Goal: Answer question/provide support

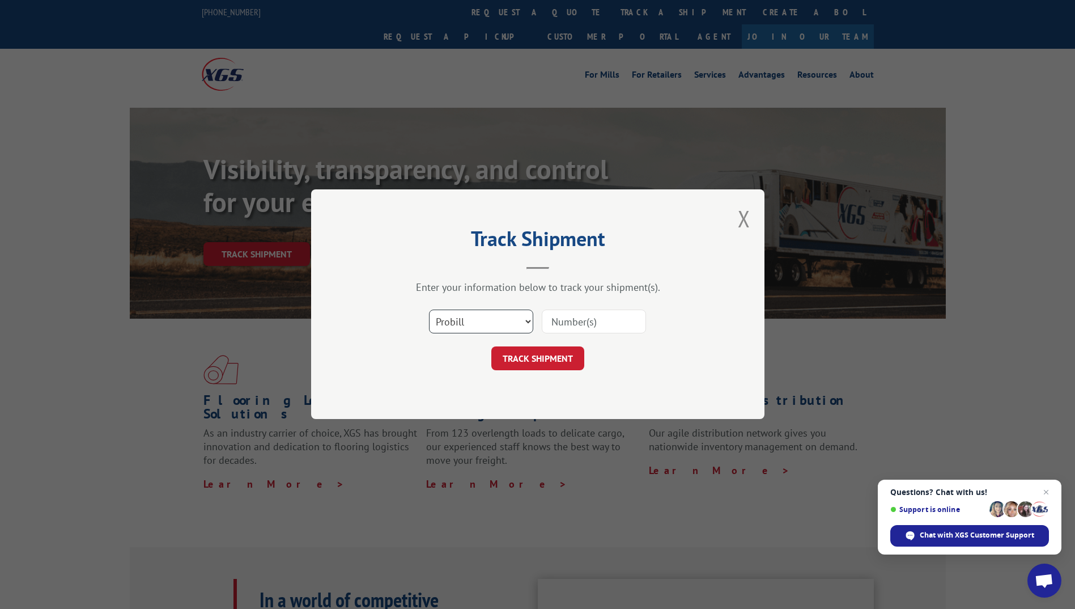
click at [485, 319] on select "Select category... Probill BOL PO" at bounding box center [481, 322] width 104 height 24
select select "bol"
click at [429, 310] on select "Select category... Probill BOL PO" at bounding box center [481, 322] width 104 height 24
click at [600, 322] on input at bounding box center [594, 322] width 104 height 24
type input "17595338"
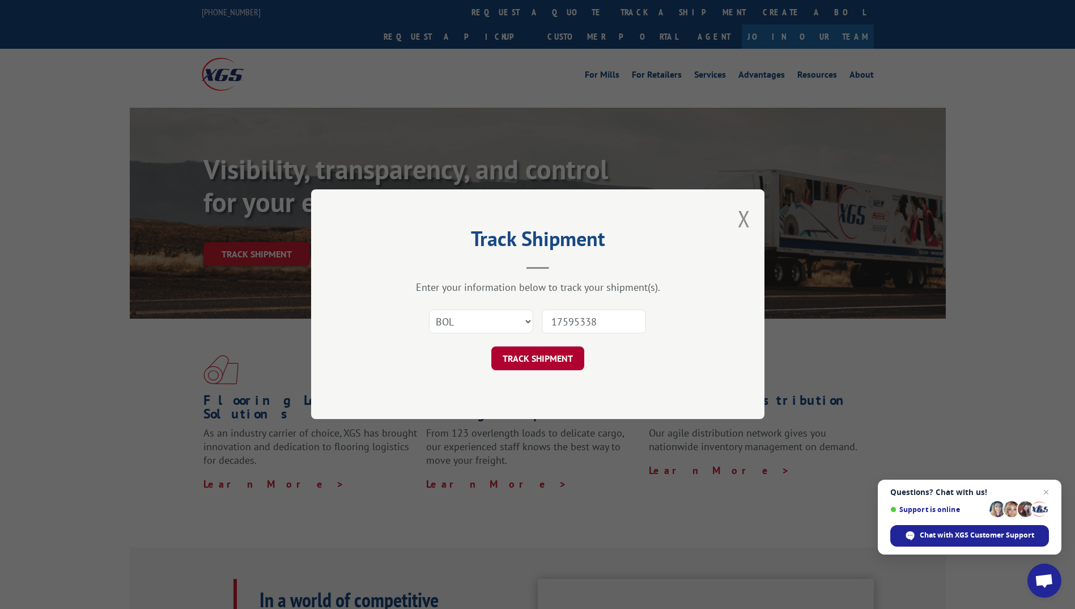
click at [533, 357] on button "TRACK SHIPMENT" at bounding box center [537, 359] width 93 height 24
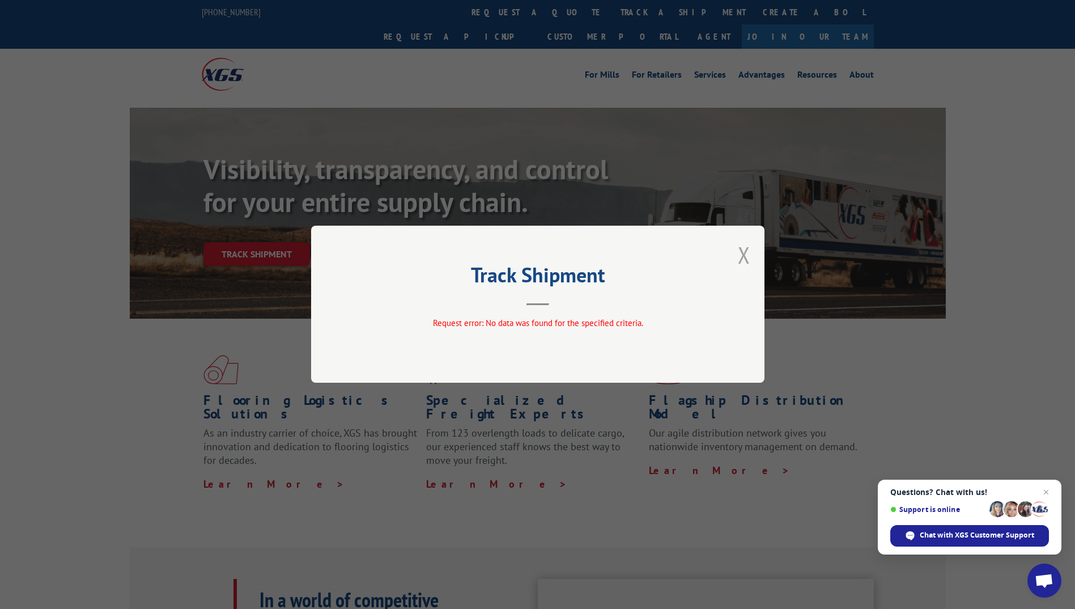
click at [744, 254] on button "Close modal" at bounding box center [744, 255] width 12 height 30
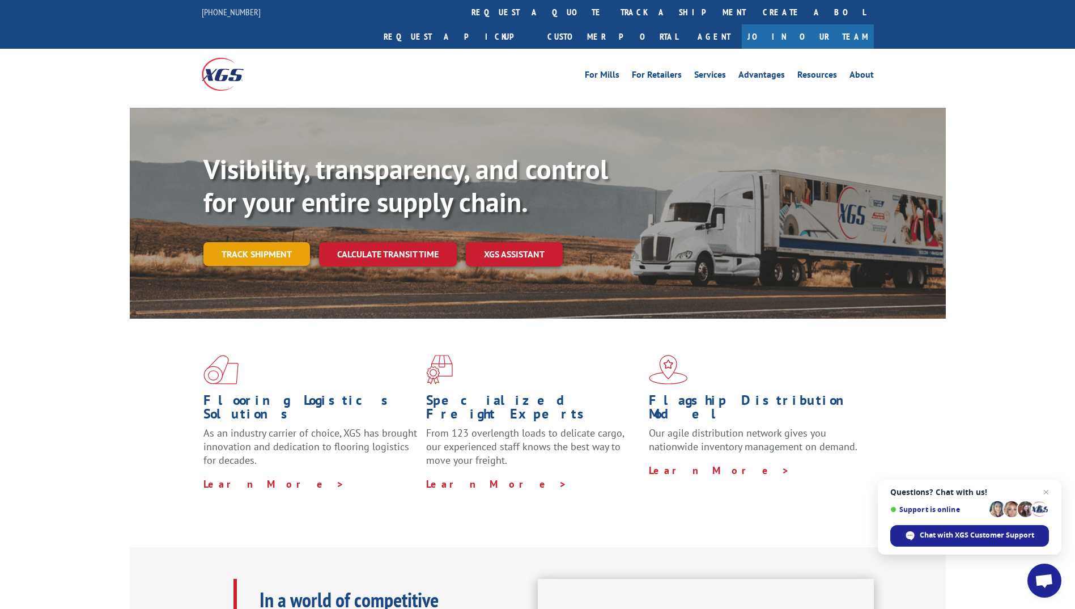
click at [251, 242] on link "Track shipment" at bounding box center [256, 254] width 107 height 24
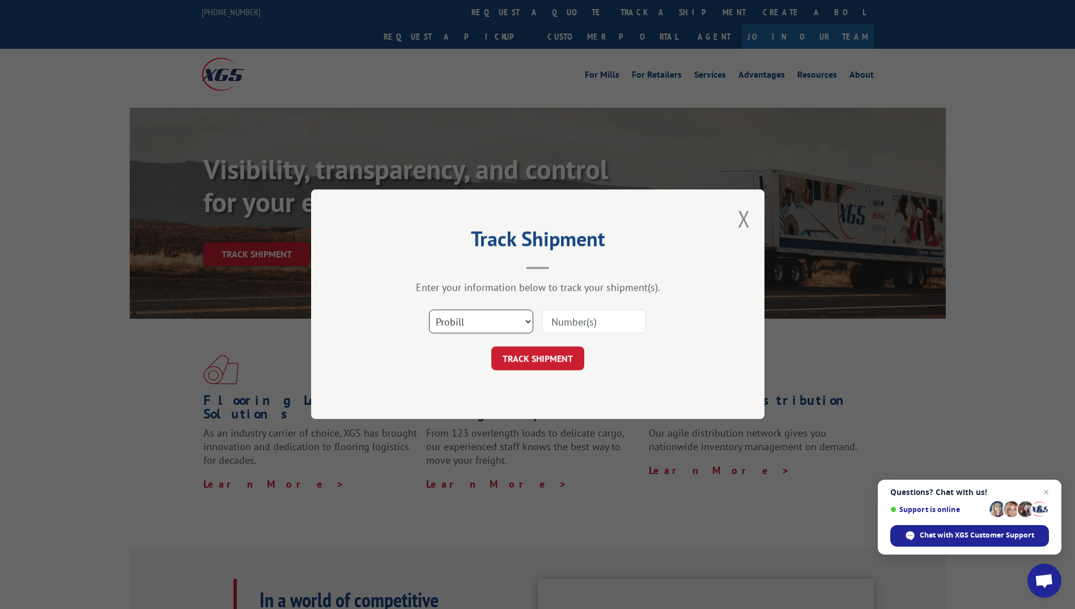
click at [528, 321] on select "Select category... Probill BOL PO" at bounding box center [481, 322] width 104 height 24
select select "po"
click at [429, 310] on select "Select category... Probill BOL PO" at bounding box center [481, 322] width 104 height 24
click at [583, 317] on input at bounding box center [594, 322] width 104 height 24
paste input "008230902044"
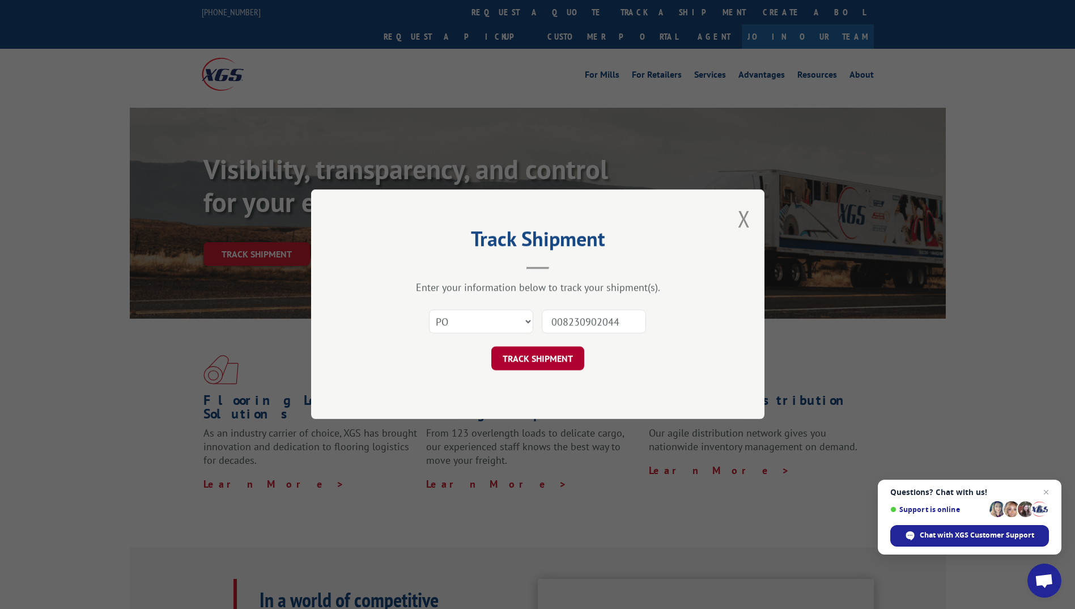
type input "008230902044"
click at [548, 359] on button "TRACK SHIPMENT" at bounding box center [537, 359] width 93 height 24
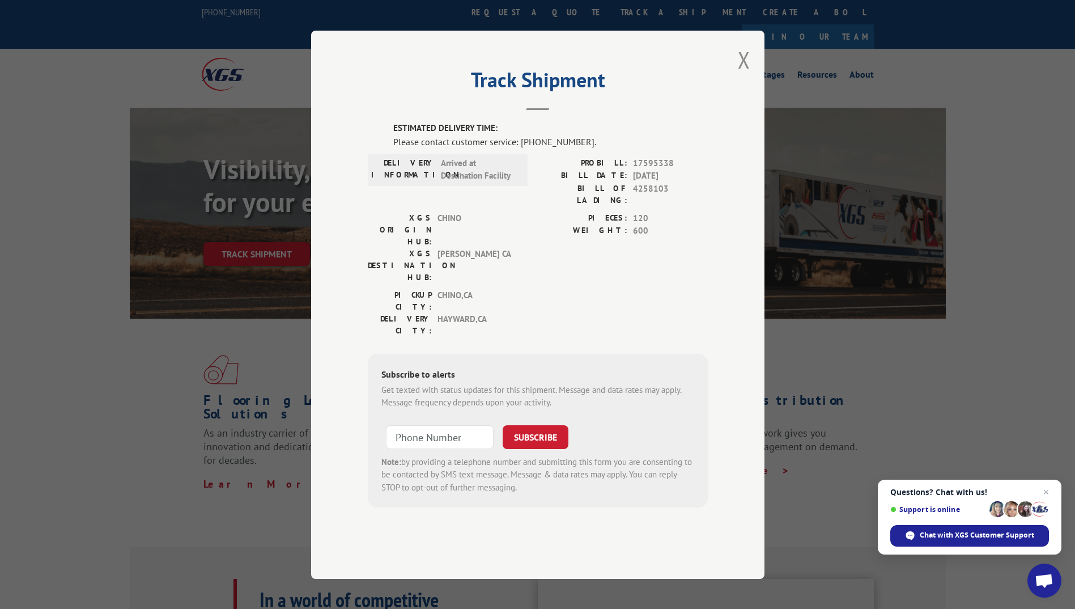
click at [580, 525] on div "Track Shipment ESTIMATED DELIVERY TIME: Please contact customer service: [PHONE…" at bounding box center [537, 305] width 453 height 548
drag, startPoint x: 660, startPoint y: 70, endPoint x: 677, endPoint y: 78, distance: 18.8
click at [677, 78] on div "Track Shipment ESTIMATED DELIVERY TIME: Please contact customer service: [PHONE…" at bounding box center [537, 305] width 453 height 548
click at [946, 538] on span "Chat with XGS Customer Support" at bounding box center [977, 535] width 114 height 10
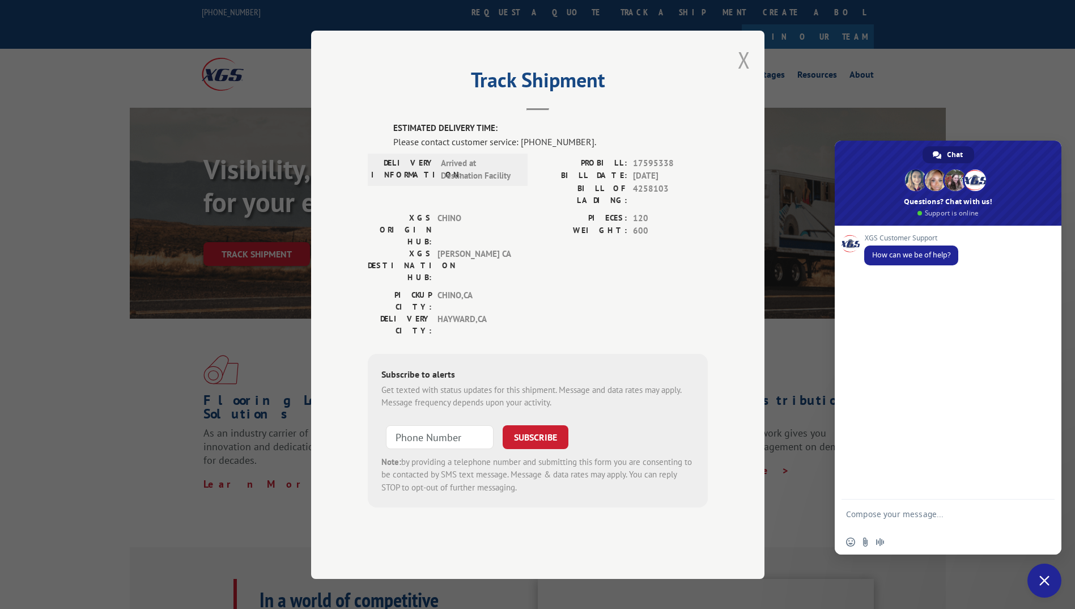
click at [741, 75] on button "Close modal" at bounding box center [744, 60] width 12 height 30
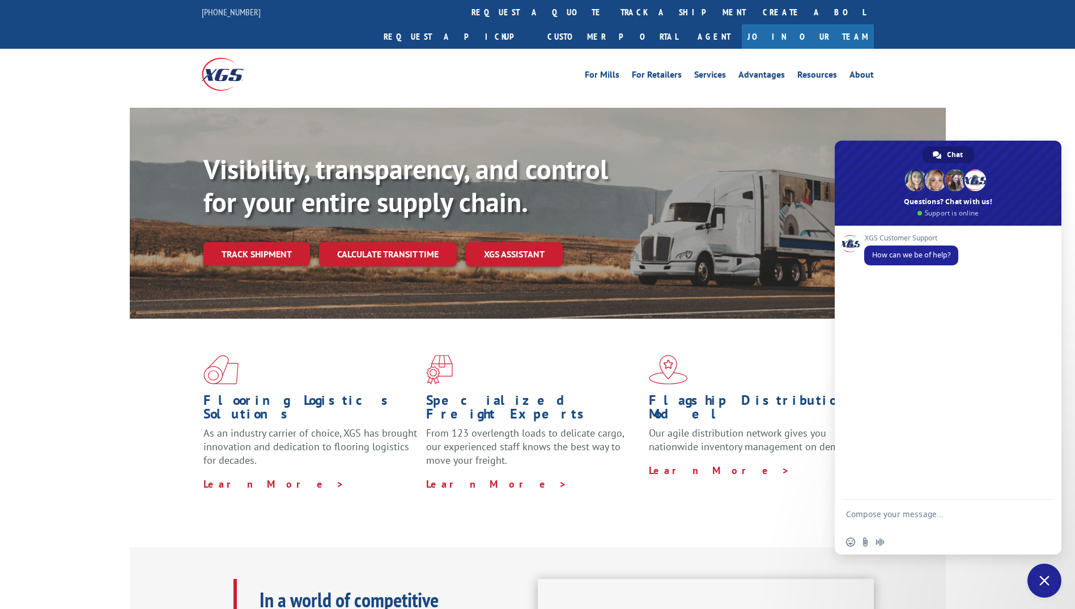
click at [877, 513] on textarea "Compose your message..." at bounding box center [935, 519] width 179 height 20
click at [845, 517] on div "I need help tracking an order" at bounding box center [948, 516] width 227 height 31
click at [843, 514] on div "I need help tracking an order" at bounding box center [948, 516] width 227 height 31
click at [847, 515] on textarea "I need help tracking an order" at bounding box center [935, 516] width 179 height 10
type textarea "Hi, I need help tracking an order"
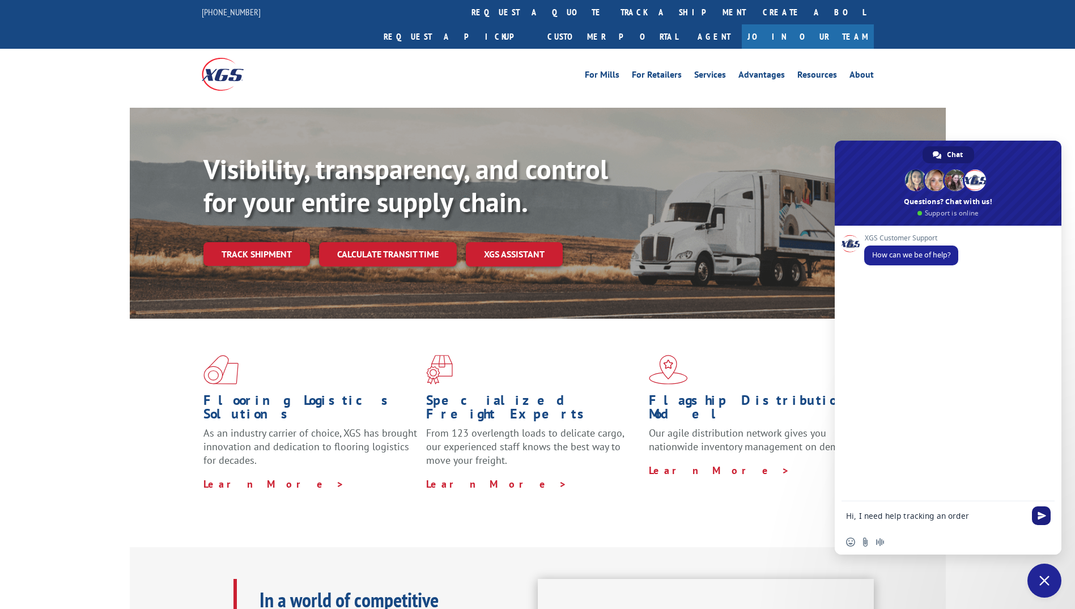
click at [1046, 513] on span "Send" at bounding box center [1042, 515] width 9 height 9
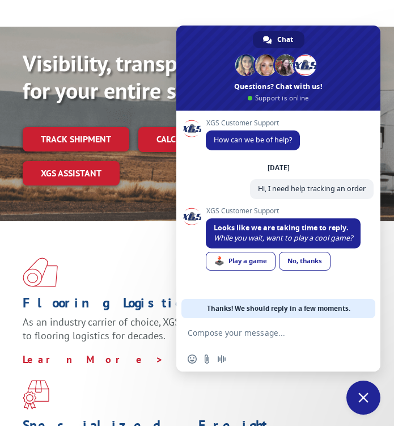
scroll to position [62, 0]
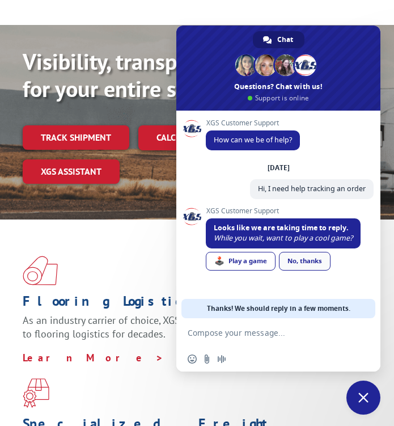
click at [310, 260] on div "No, thanks" at bounding box center [305, 261] width 52 height 19
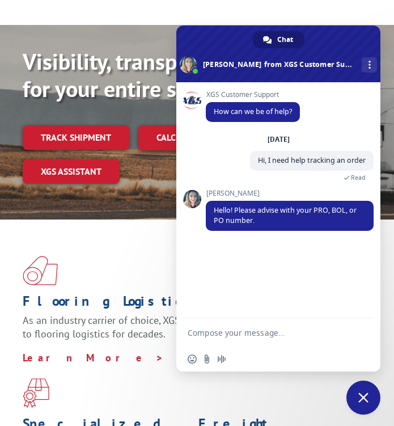
click at [247, 332] on textarea "Compose your message..." at bounding box center [266, 333] width 156 height 10
drag, startPoint x: 274, startPoint y: 320, endPoint x: 275, endPoint y: 329, distance: 8.5
click at [277, 333] on form at bounding box center [266, 333] width 156 height 31
click at [262, 326] on form at bounding box center [266, 333] width 156 height 31
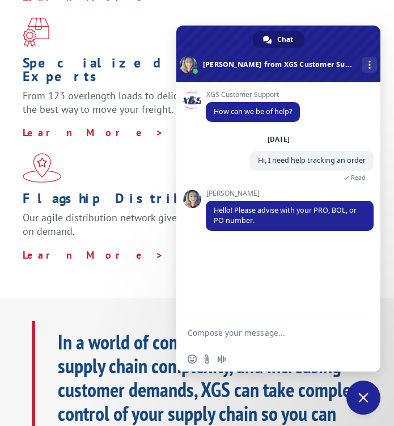
scroll to position [435, 0]
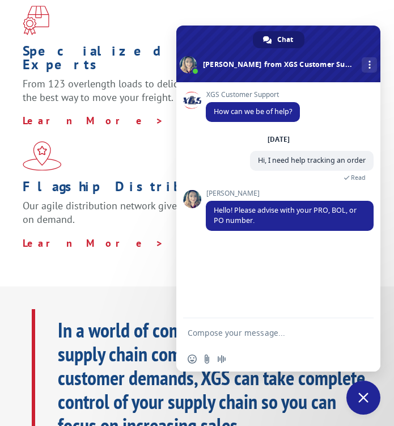
click at [265, 326] on form at bounding box center [266, 333] width 156 height 31
click at [269, 330] on textarea "Compose your message..." at bounding box center [266, 333] width 156 height 10
paste textarea "17595338"
type textarea "hi [PERSON_NAME], The BOL is 17595338"
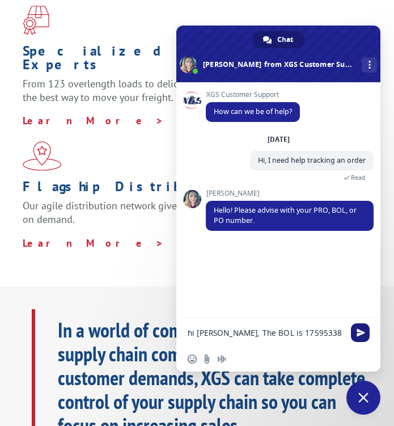
click at [361, 330] on span "Send" at bounding box center [360, 332] width 9 height 9
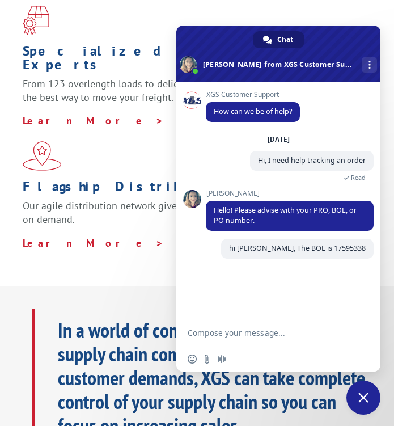
click at [257, 333] on textarea "Compose your message..." at bounding box center [266, 333] width 156 height 10
paste textarea "008230902044"
type textarea "PO is 008230902044"
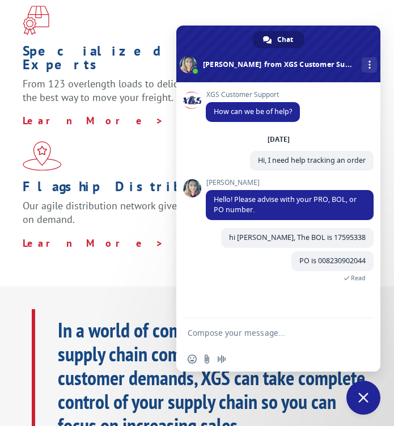
scroll to position [26, 0]
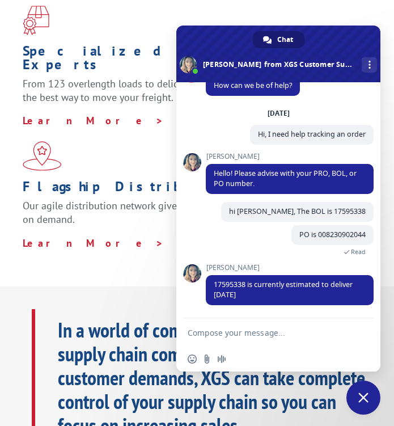
click at [229, 333] on textarea "Compose your message..." at bounding box center [266, 333] width 156 height 10
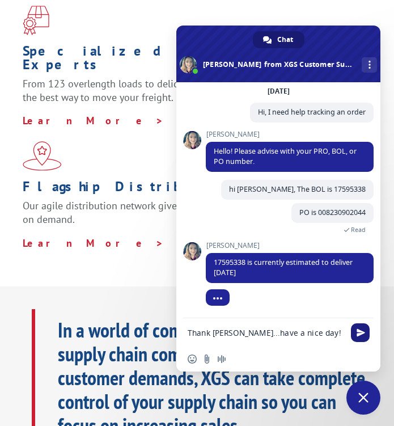
type textarea "Thank [PERSON_NAME]...have a nice day!"
click at [359, 329] on span "Send" at bounding box center [360, 332] width 9 height 9
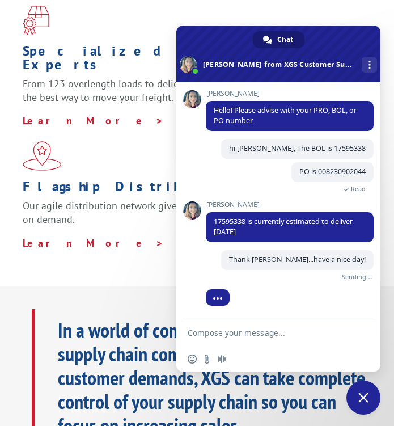
scroll to position [76, 0]
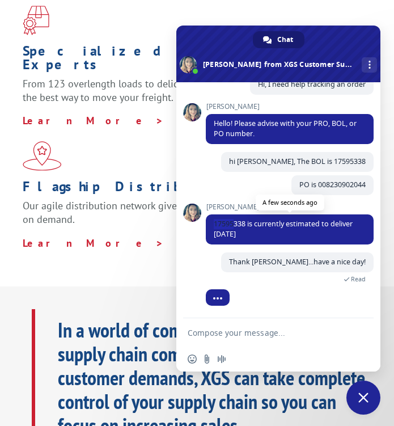
drag, startPoint x: 214, startPoint y: 223, endPoint x: 233, endPoint y: 226, distance: 19.5
click at [233, 226] on span "17595338 is currently estimated to deliver [DATE]" at bounding box center [283, 229] width 139 height 20
drag, startPoint x: 233, startPoint y: 226, endPoint x: 206, endPoint y: 219, distance: 27.9
click at [206, 219] on span "17595338 is currently estimated to deliver [DATE]" at bounding box center [290, 229] width 168 height 30
copy span "17595338 is currently estimated to deliver [DATE]"
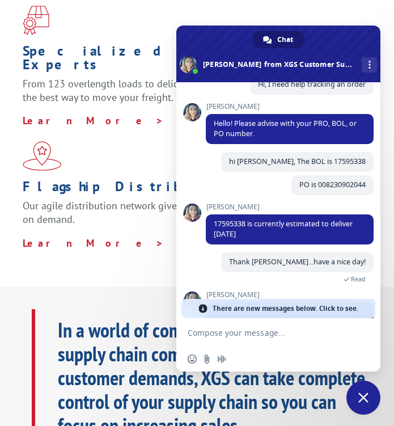
click at [338, 307] on span "There are new messages below. Click to see." at bounding box center [286, 308] width 146 height 19
